Goal: Information Seeking & Learning: Learn about a topic

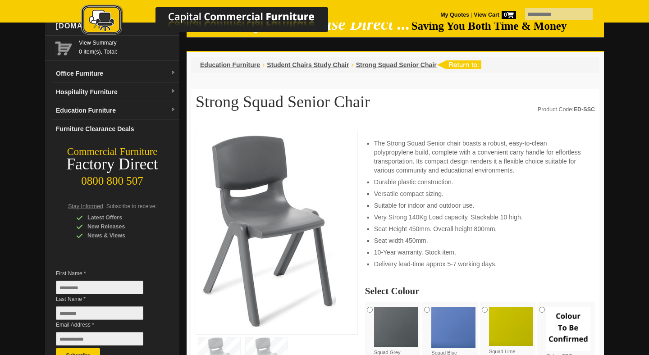
scroll to position [35, 0]
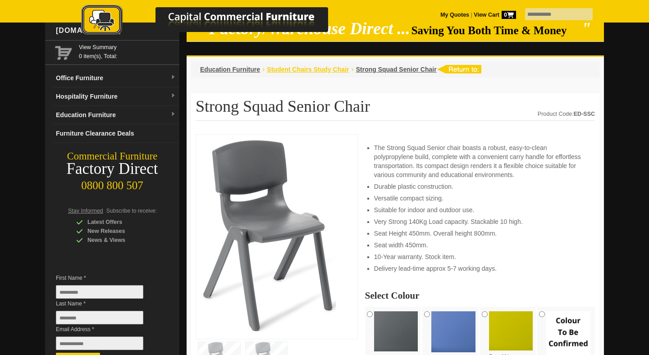
click at [342, 68] on span "Student Chairs Study Chair" at bounding box center [308, 69] width 82 height 7
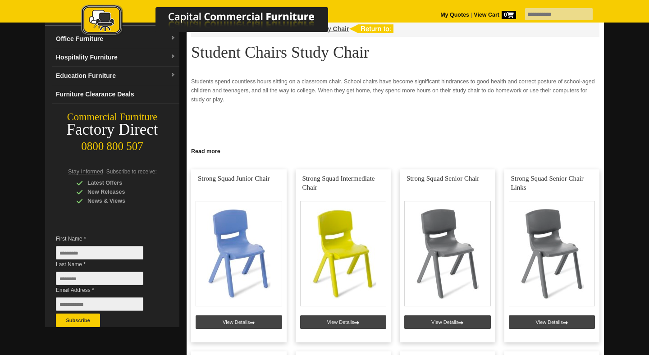
scroll to position [41, 0]
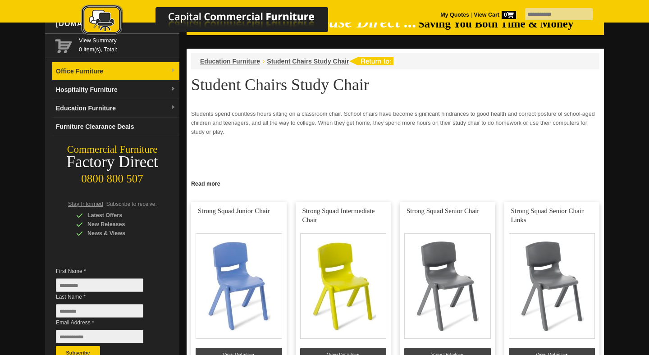
click at [152, 65] on link "Office Furniture" at bounding box center [115, 71] width 127 height 18
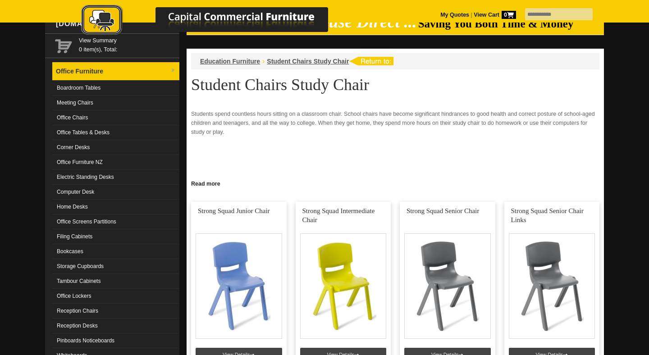
click at [152, 65] on link "Office Furniture" at bounding box center [115, 71] width 127 height 18
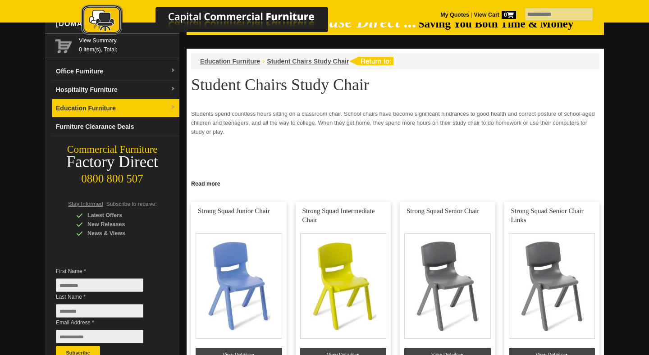
click at [131, 103] on link "Education Furniture" at bounding box center [115, 108] width 127 height 18
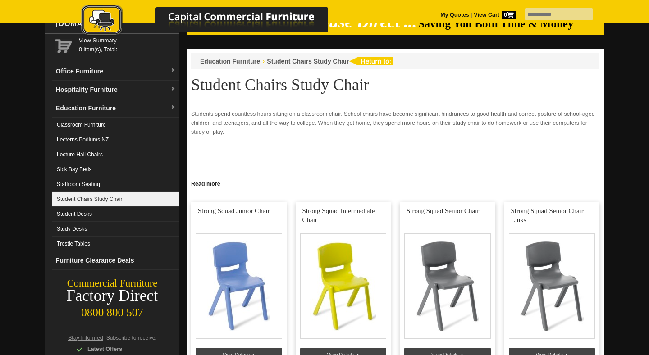
click at [129, 195] on link "Student Chairs Study Chair" at bounding box center [115, 199] width 127 height 15
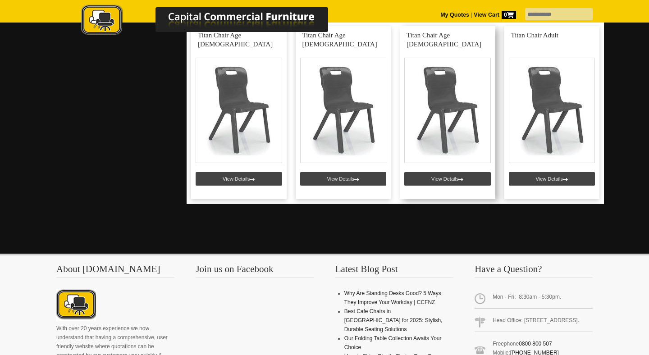
scroll to position [2229, 0]
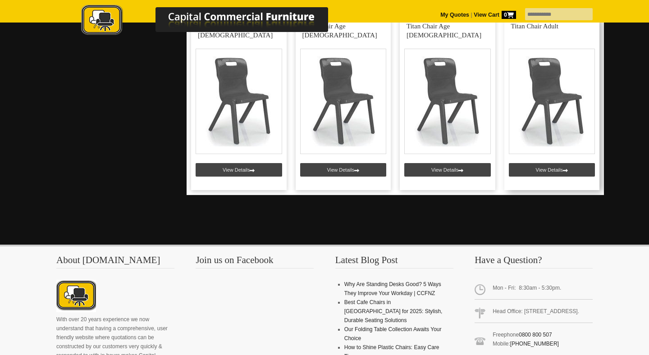
click at [558, 108] on link at bounding box center [552, 103] width 96 height 173
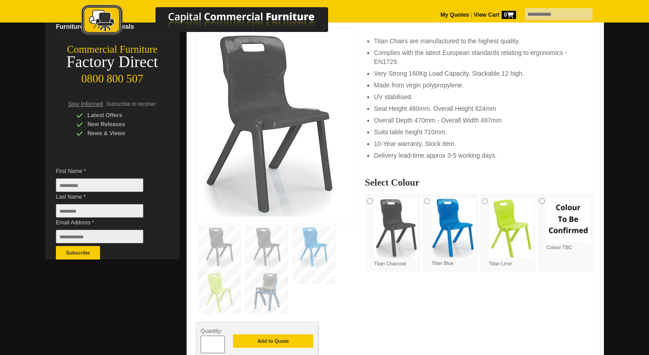
scroll to position [167, 0]
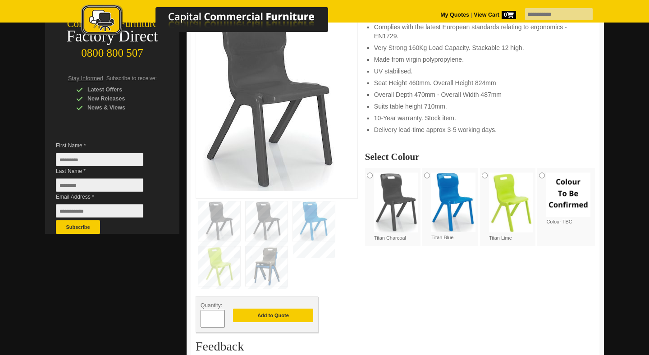
click at [267, 228] on img at bounding box center [267, 221] width 42 height 40
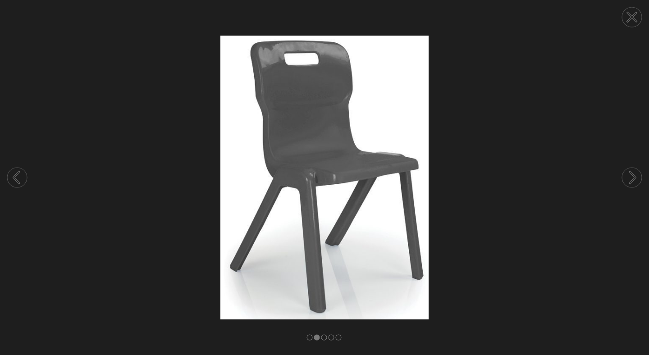
click at [633, 175] on icon at bounding box center [632, 178] width 5 height 12
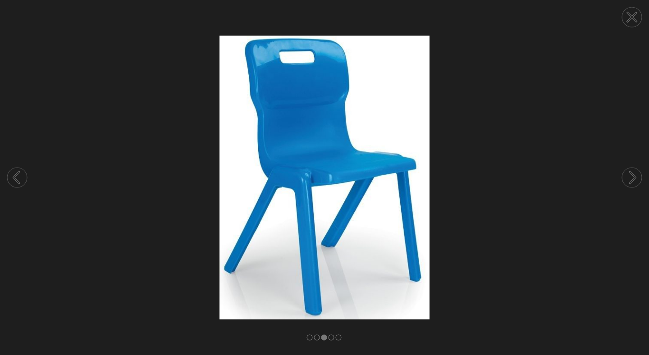
click at [633, 175] on icon at bounding box center [632, 178] width 5 height 12
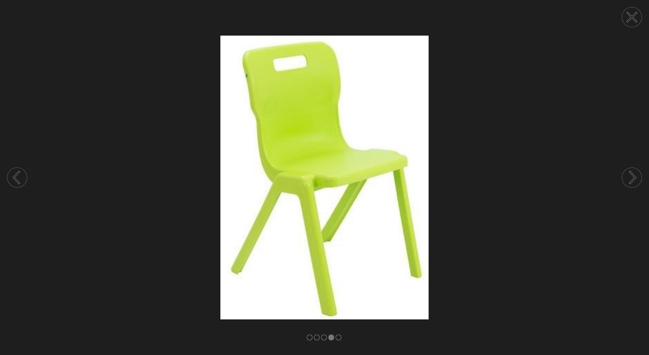
click at [633, 175] on icon at bounding box center [632, 178] width 5 height 12
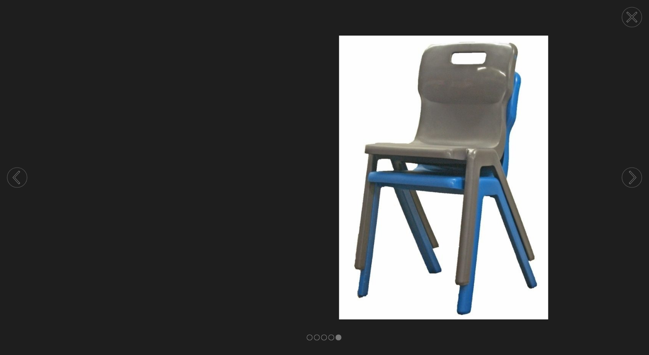
click at [633, 175] on icon at bounding box center [632, 178] width 5 height 12
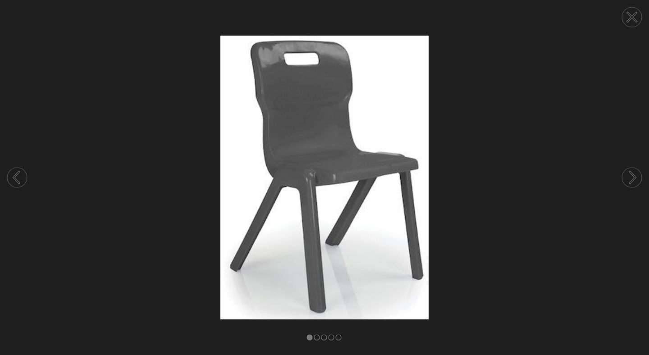
click at [11, 177] on circle at bounding box center [17, 178] width 20 height 20
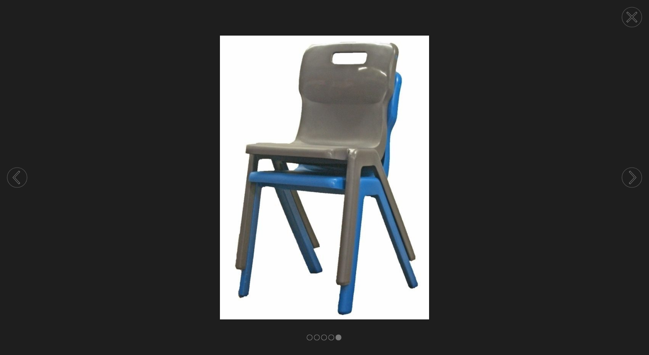
click at [639, 22] on circle at bounding box center [632, 17] width 20 height 20
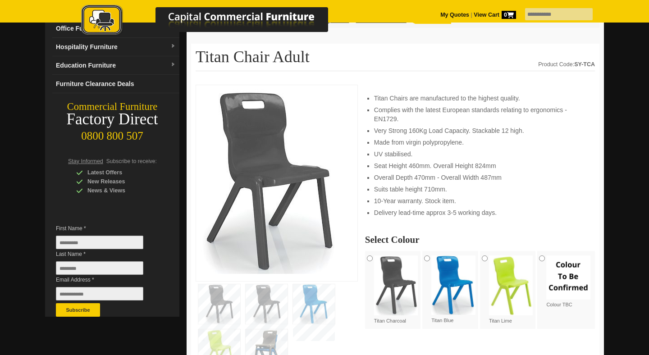
scroll to position [86, 0]
